Goal: Task Accomplishment & Management: Use online tool/utility

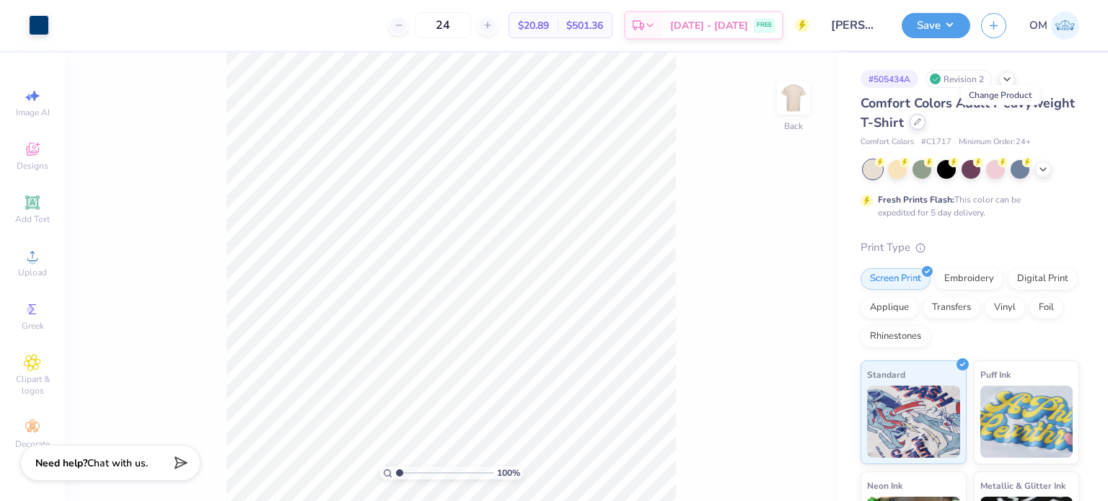
click at [921, 124] on icon at bounding box center [917, 121] width 7 height 7
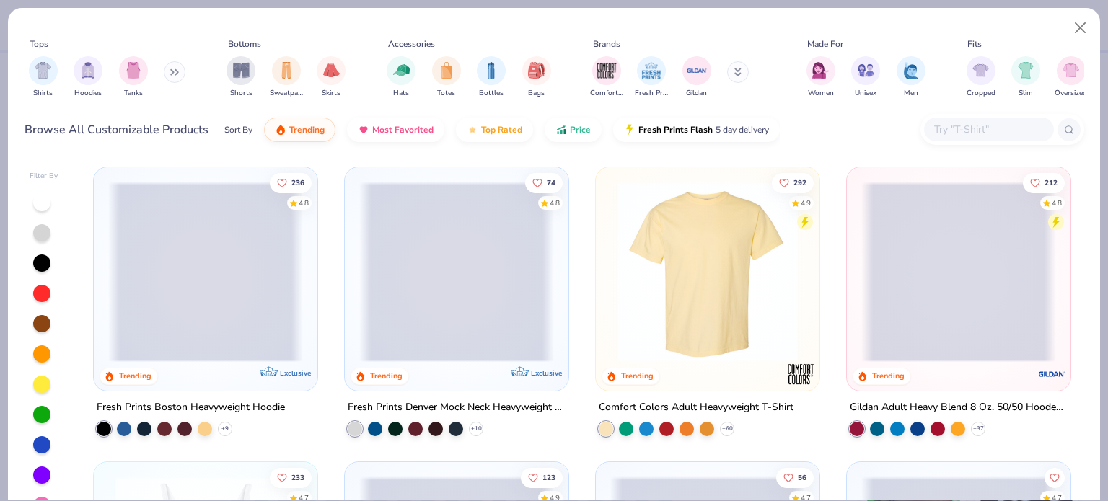
click at [936, 121] on input "text" at bounding box center [988, 129] width 111 height 17
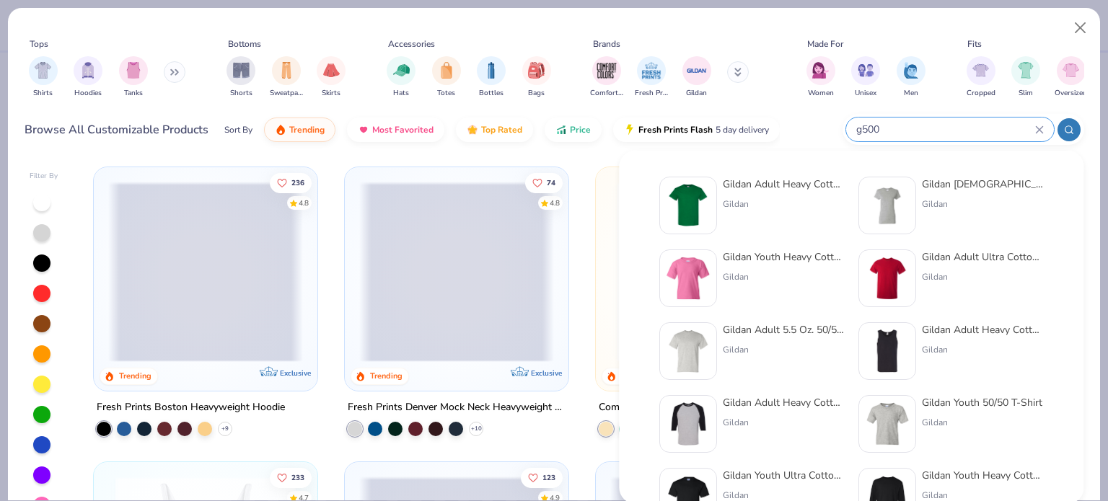
type input "g500"
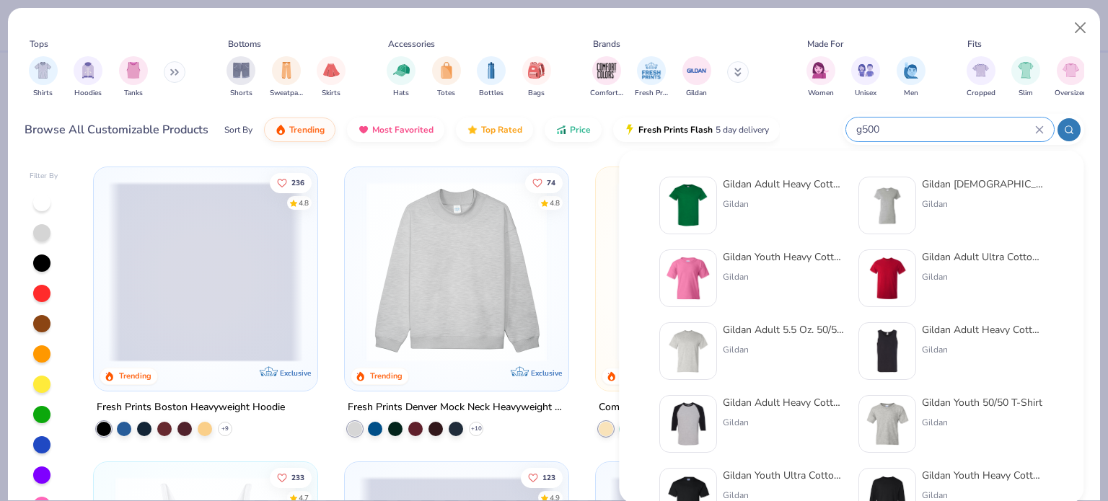
click at [744, 186] on div "Gildan Adult Heavy Cotton T-Shirt" at bounding box center [783, 184] width 121 height 15
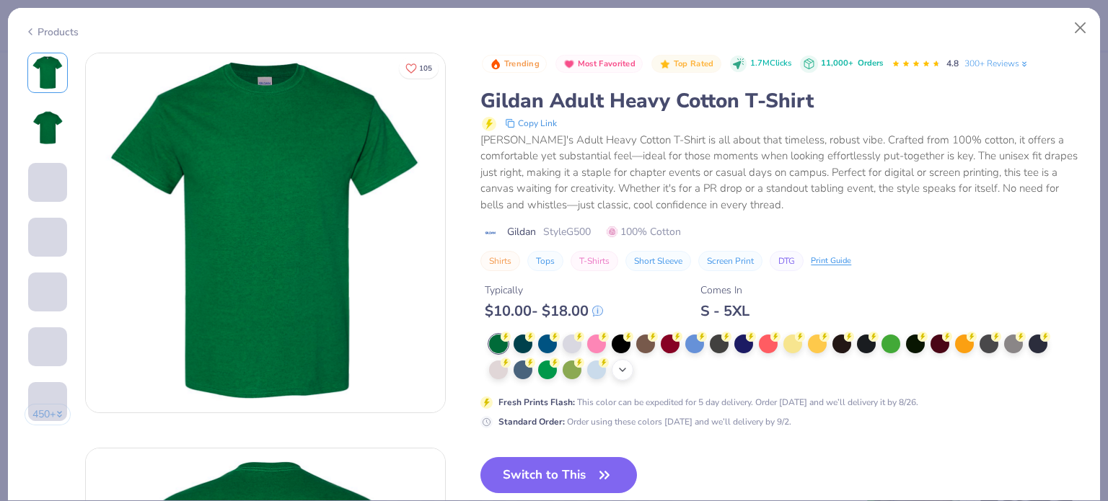
click at [617, 364] on div "+ 22" at bounding box center [623, 370] width 22 height 22
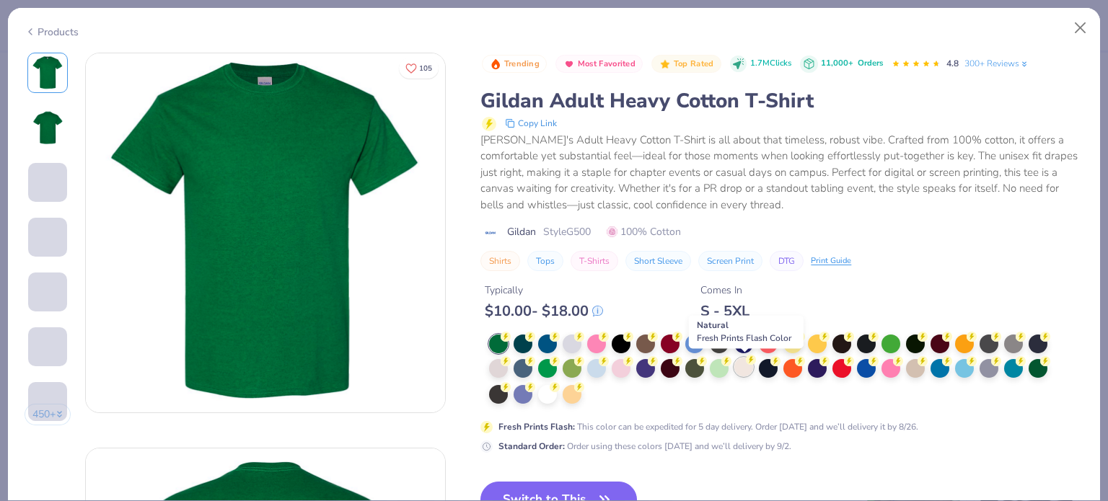
click at [737, 373] on div at bounding box center [743, 367] width 19 height 19
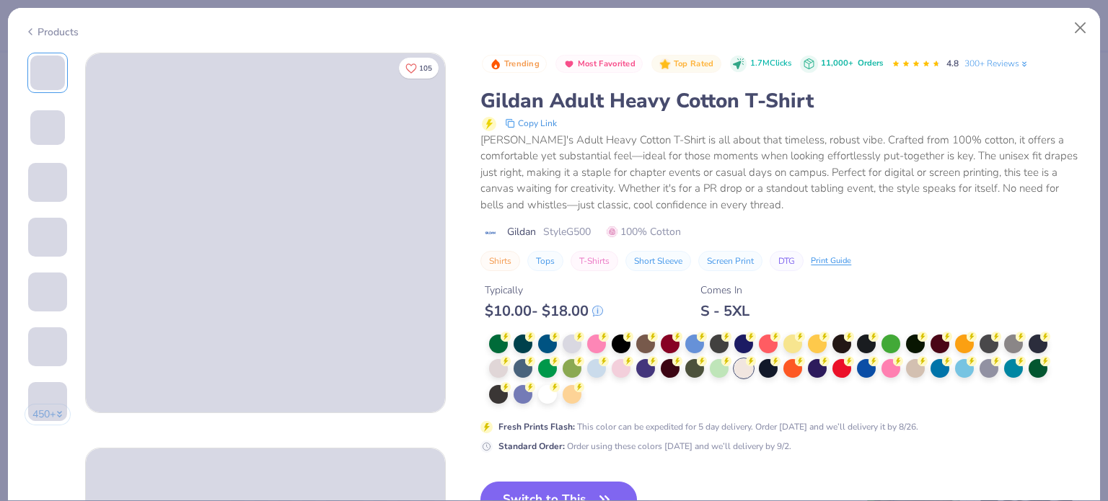
scroll to position [133, 0]
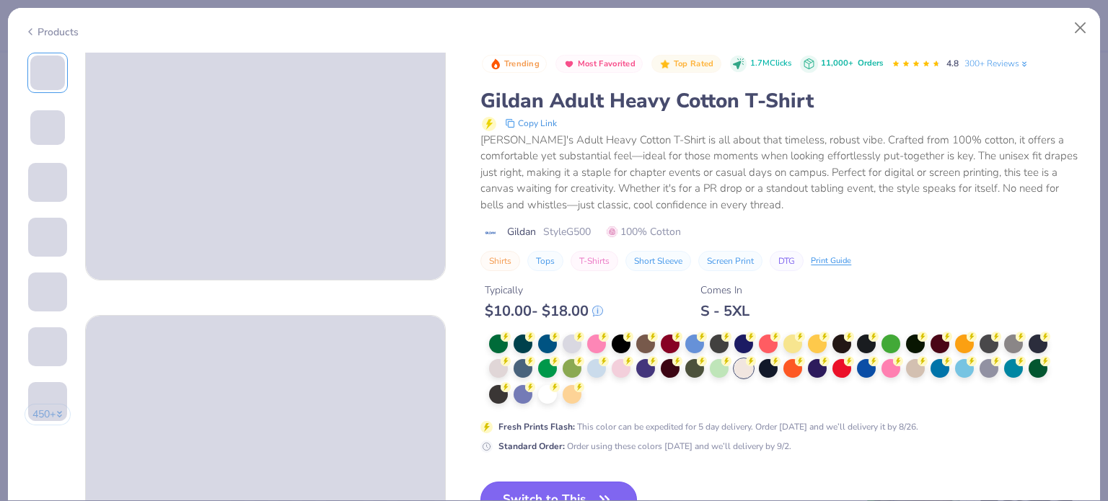
click at [537, 482] on button "Switch to This" at bounding box center [559, 500] width 157 height 36
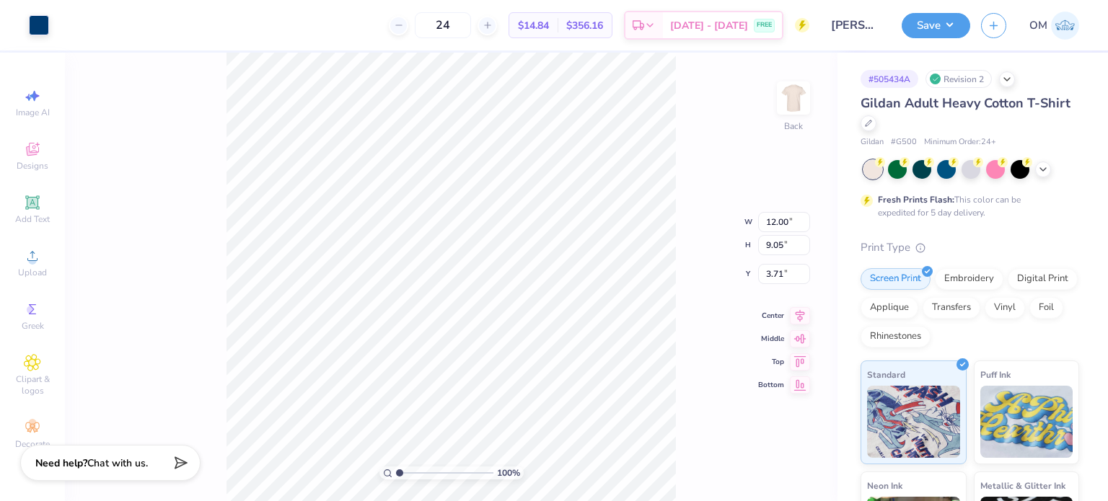
type input "3.00"
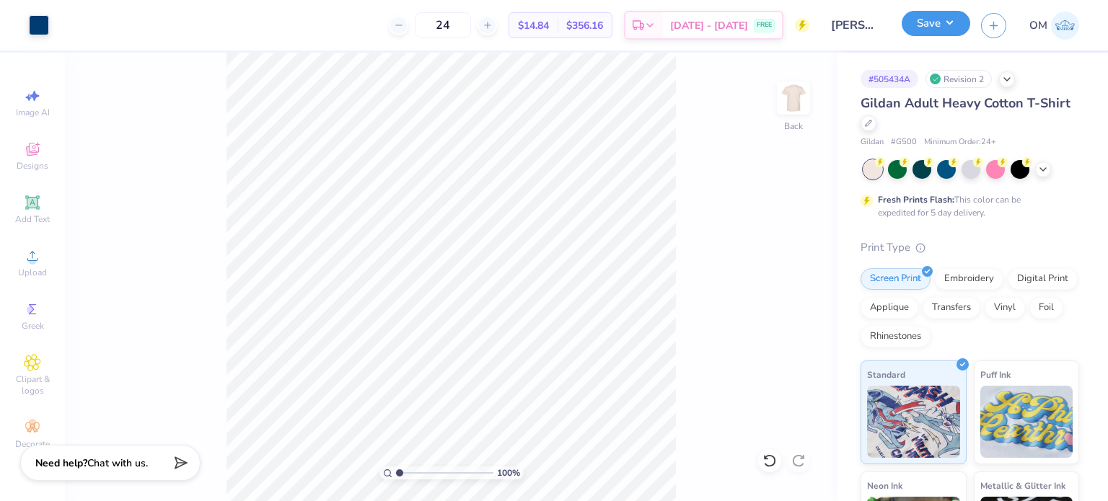
click at [942, 25] on button "Save" at bounding box center [936, 23] width 69 height 25
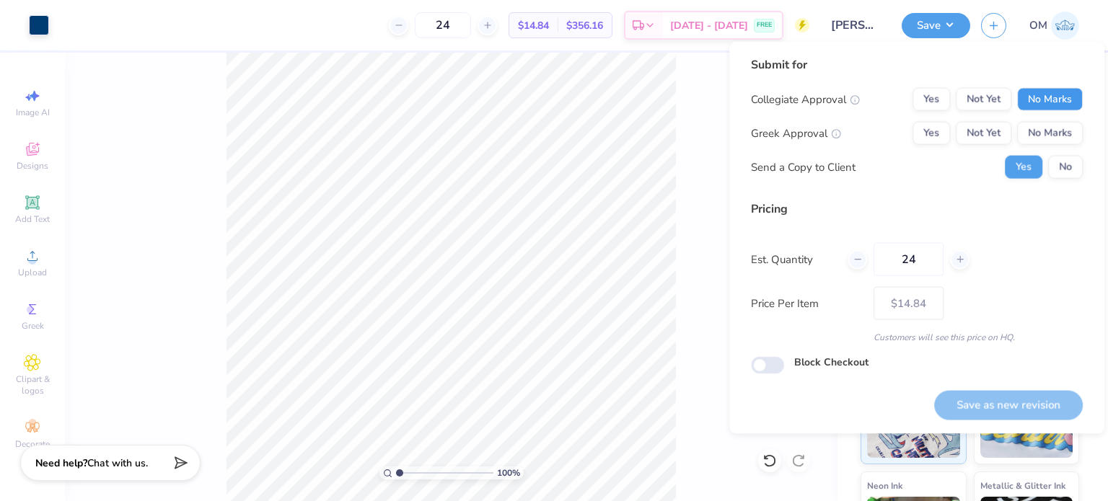
click at [1044, 97] on button "No Marks" at bounding box center [1050, 99] width 66 height 23
click at [1051, 128] on button "No Marks" at bounding box center [1050, 133] width 66 height 23
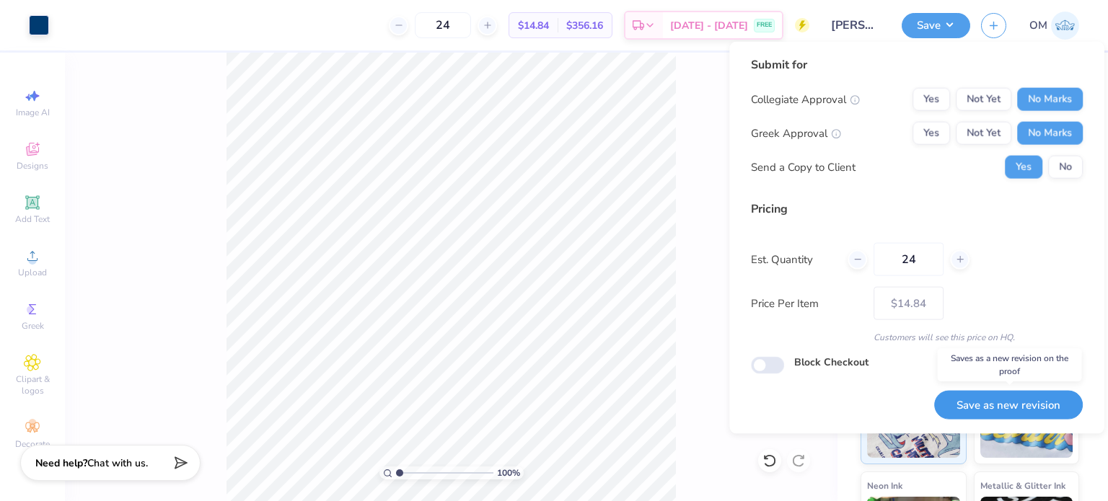
click at [993, 405] on button "Save as new revision" at bounding box center [1008, 405] width 149 height 30
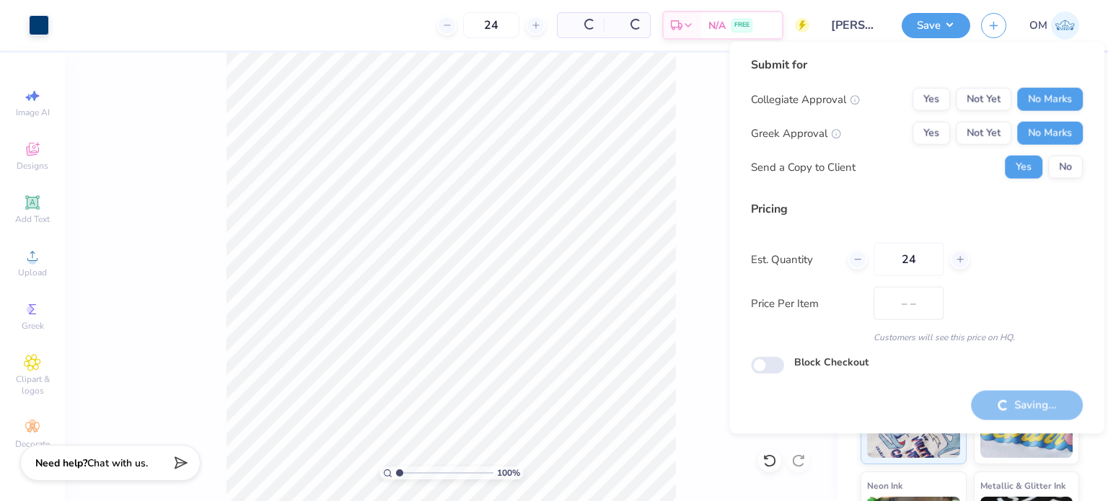
type input "$14.84"
